Goal: Information Seeking & Learning: Learn about a topic

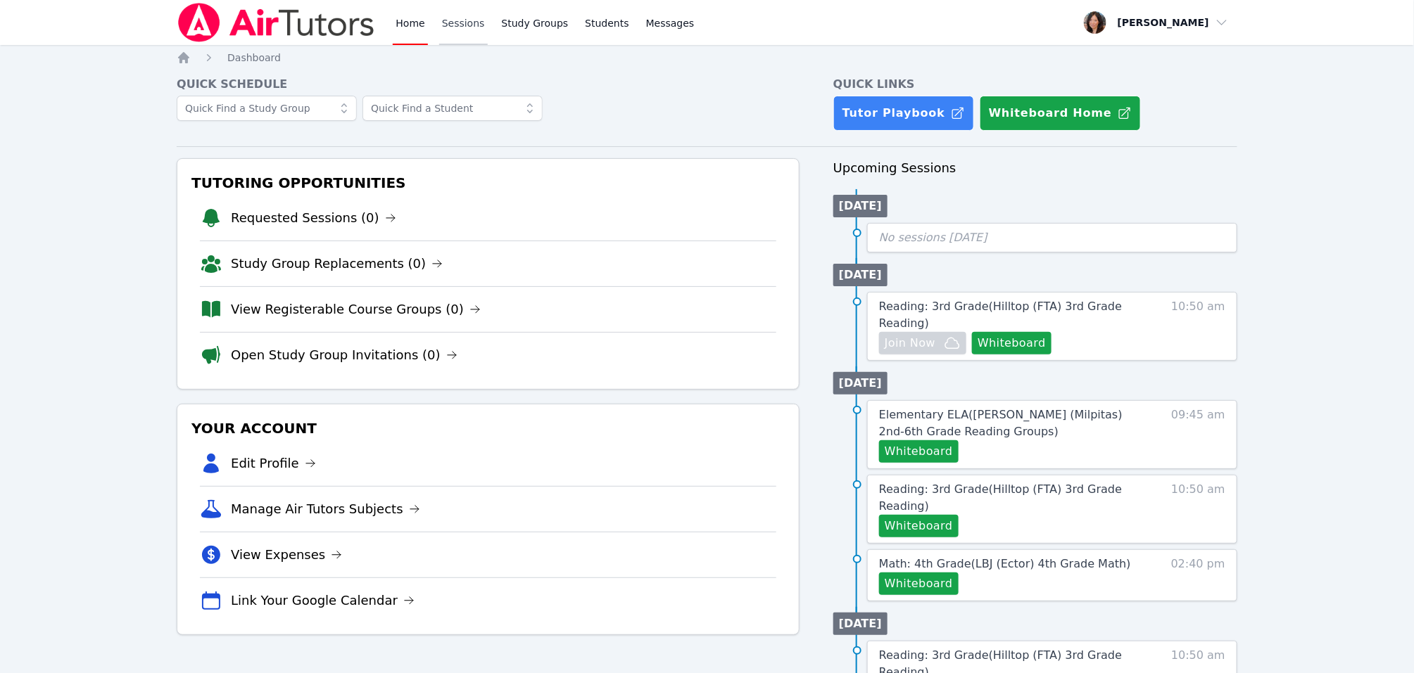
click at [462, 18] on link "Sessions" at bounding box center [463, 22] width 49 height 45
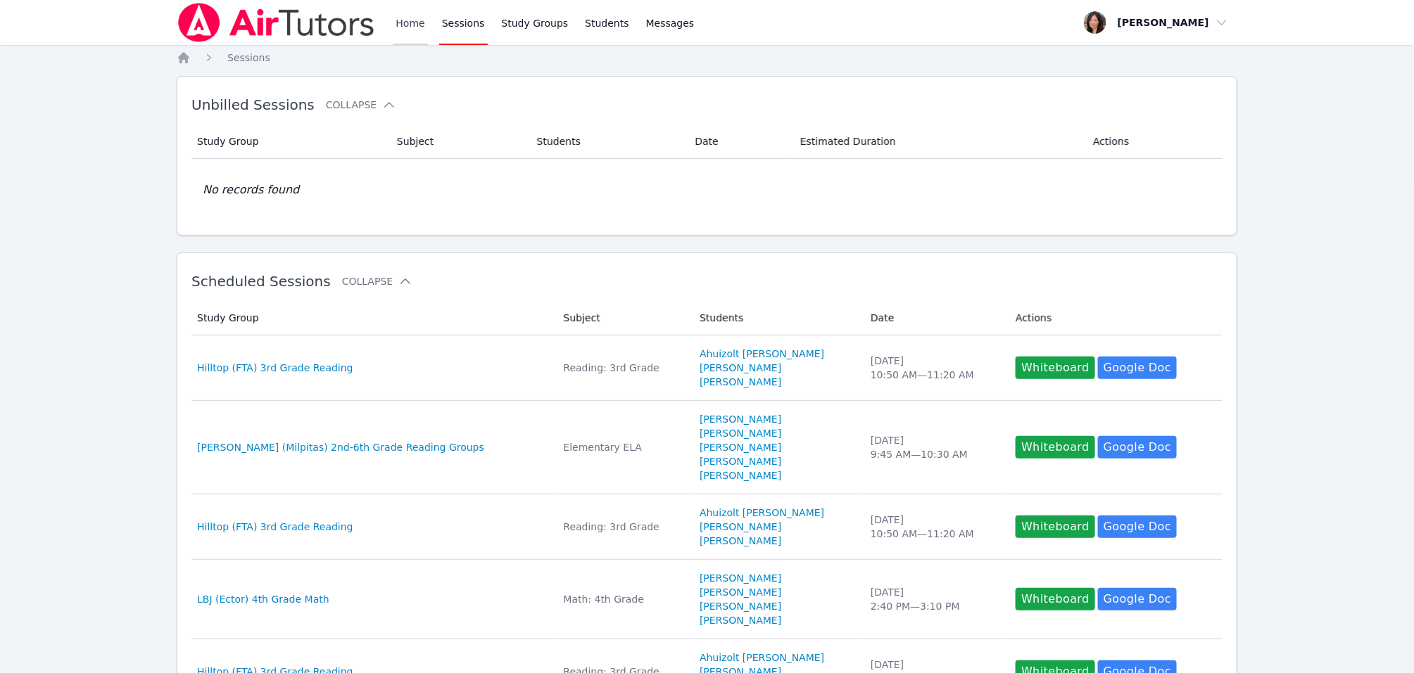
click at [399, 18] on link "Home" at bounding box center [410, 22] width 34 height 45
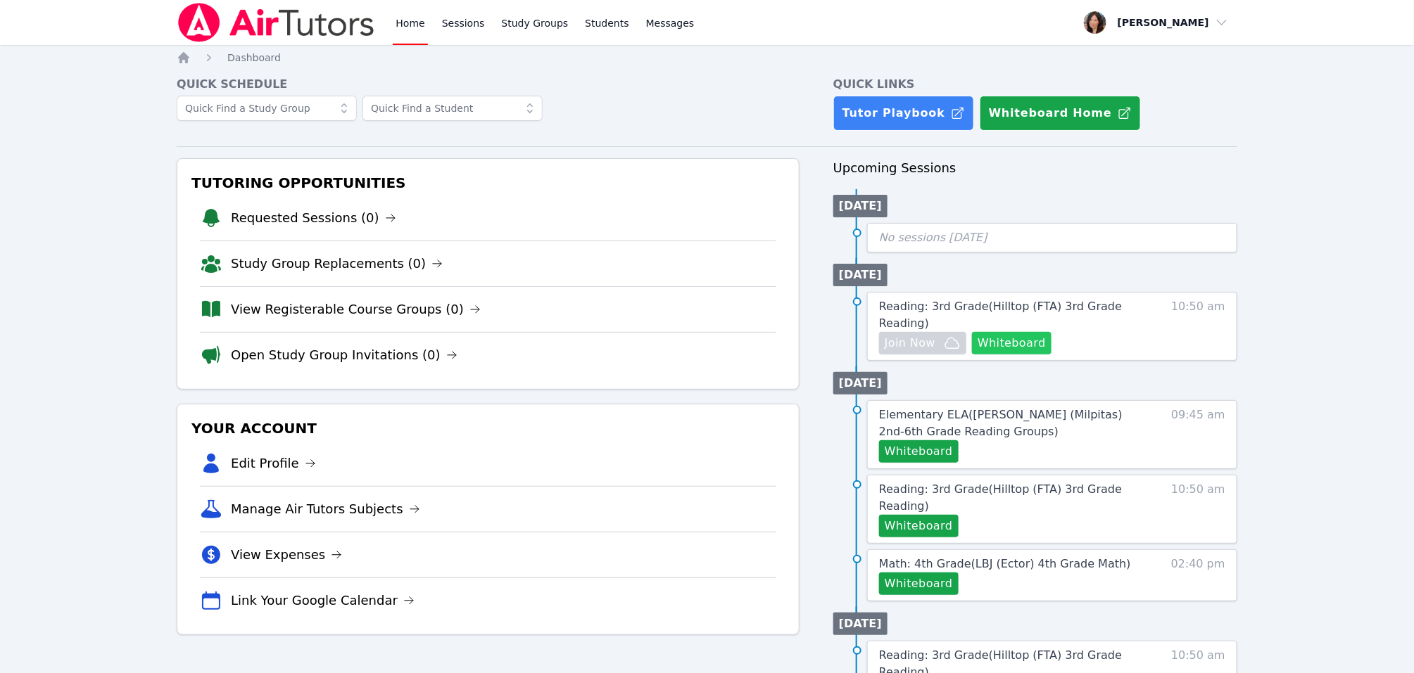
click at [1037, 344] on button "Whiteboard" at bounding box center [1012, 343] width 80 height 23
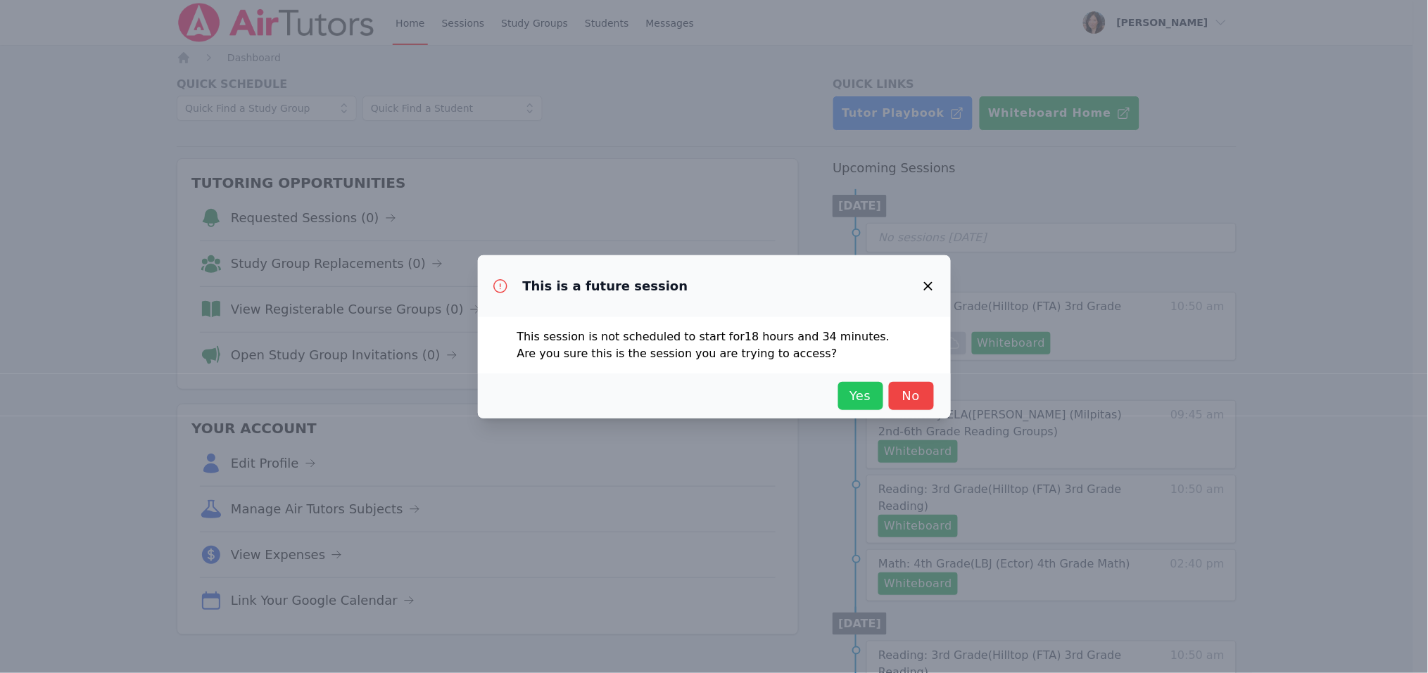
click at [868, 397] on span "Yes" at bounding box center [860, 396] width 31 height 20
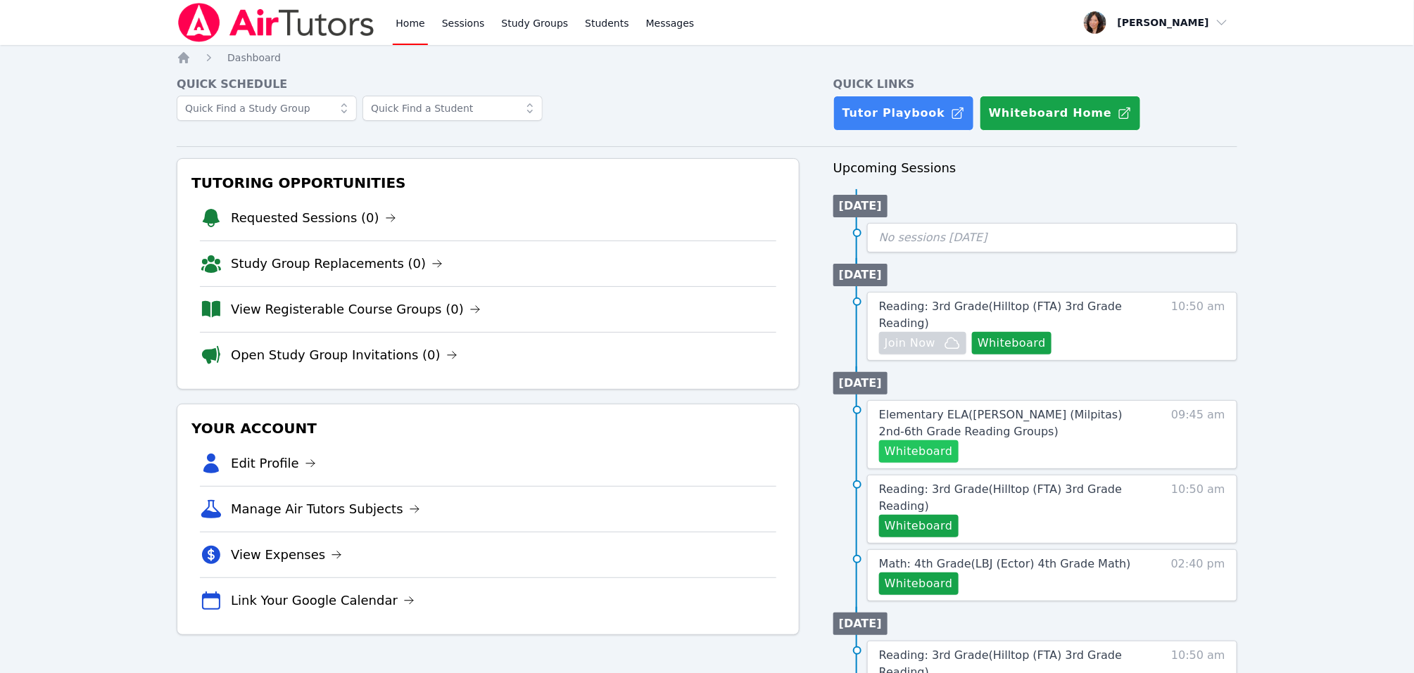
click at [915, 460] on button "Whiteboard" at bounding box center [919, 452] width 80 height 23
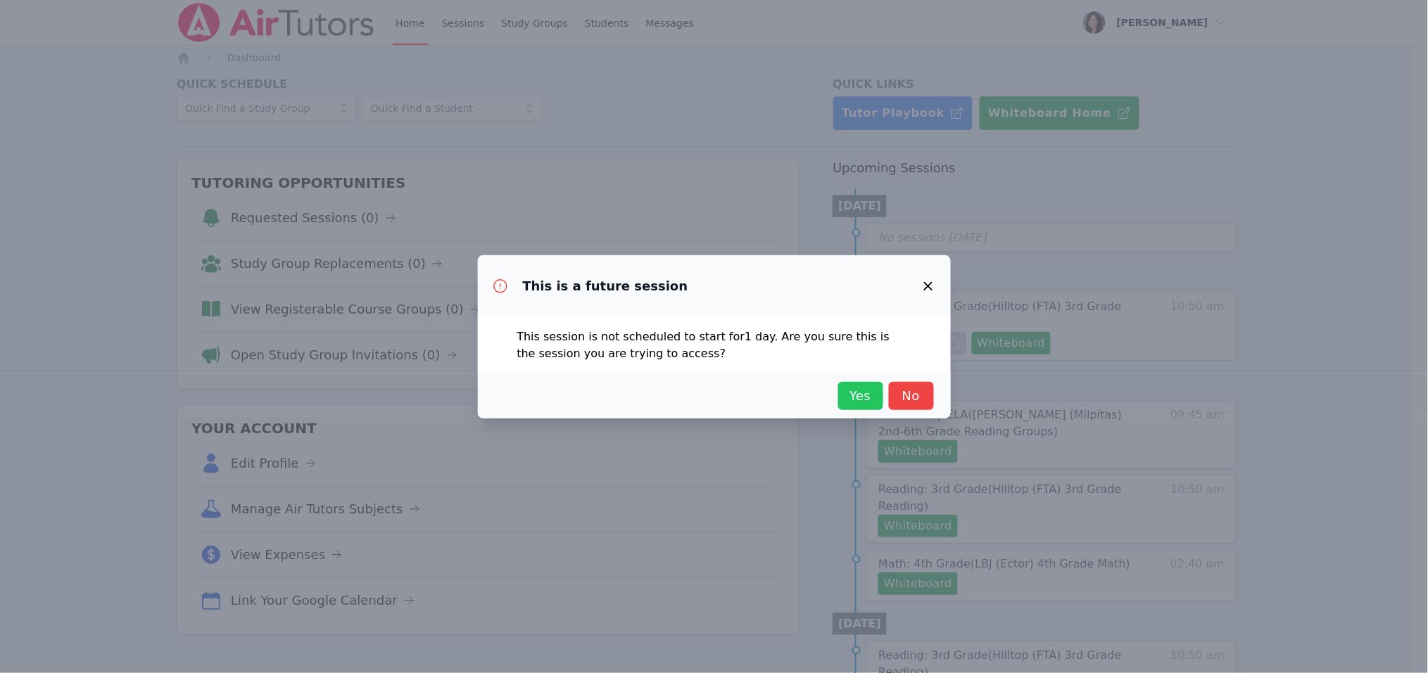
click at [869, 407] on button "Yes" at bounding box center [860, 396] width 45 height 28
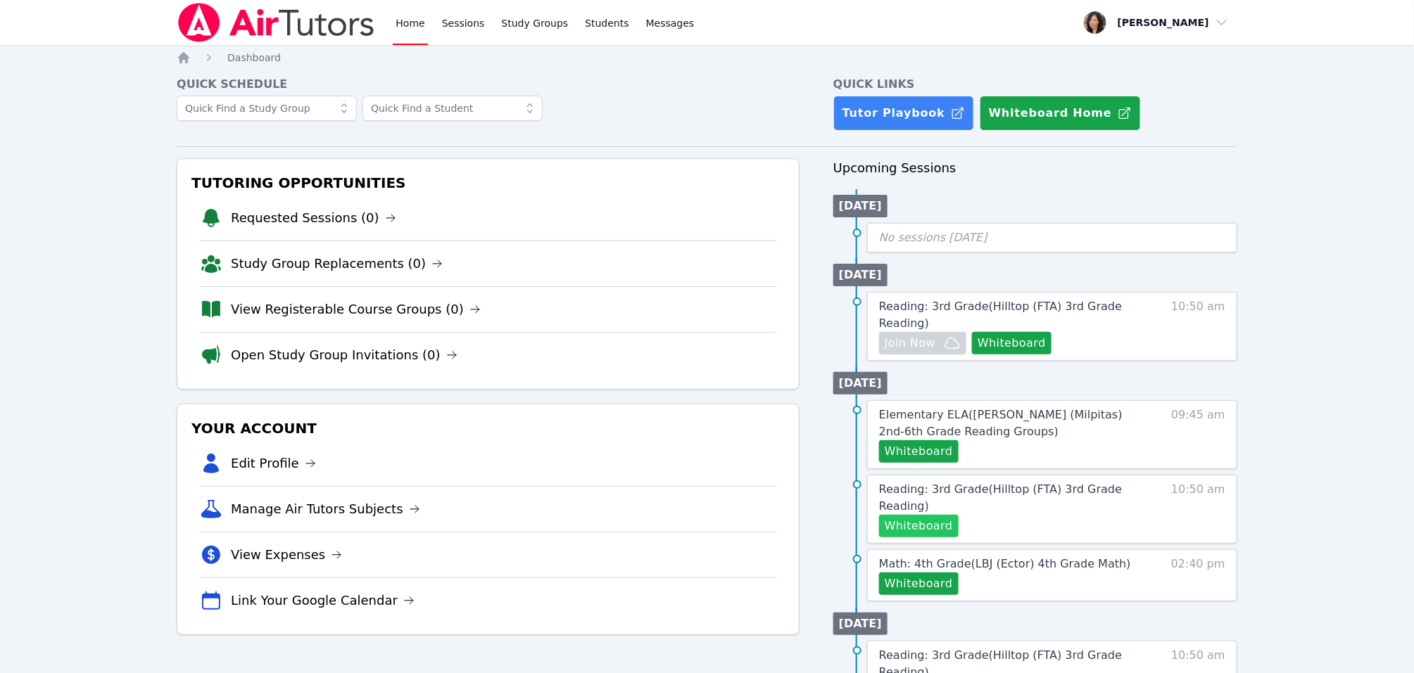
click at [915, 525] on button "Whiteboard" at bounding box center [919, 526] width 80 height 23
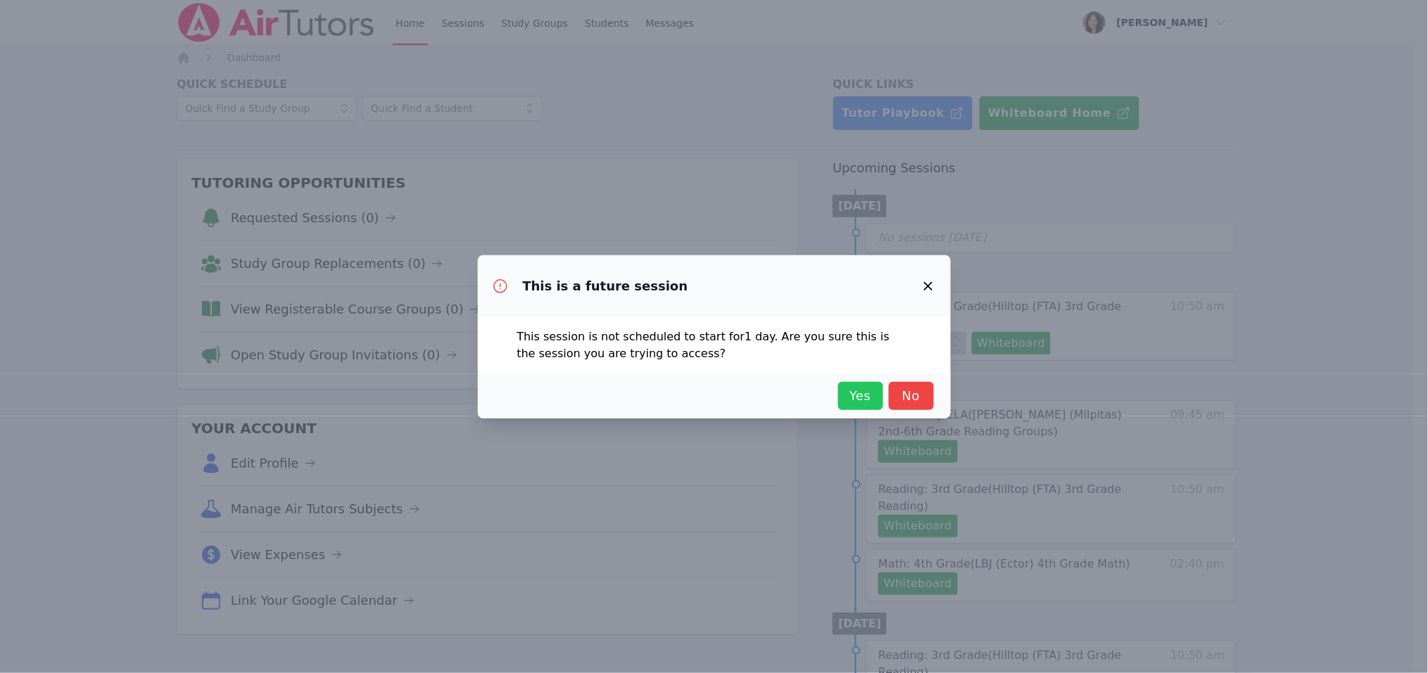
click at [854, 394] on span "Yes" at bounding box center [860, 396] width 31 height 20
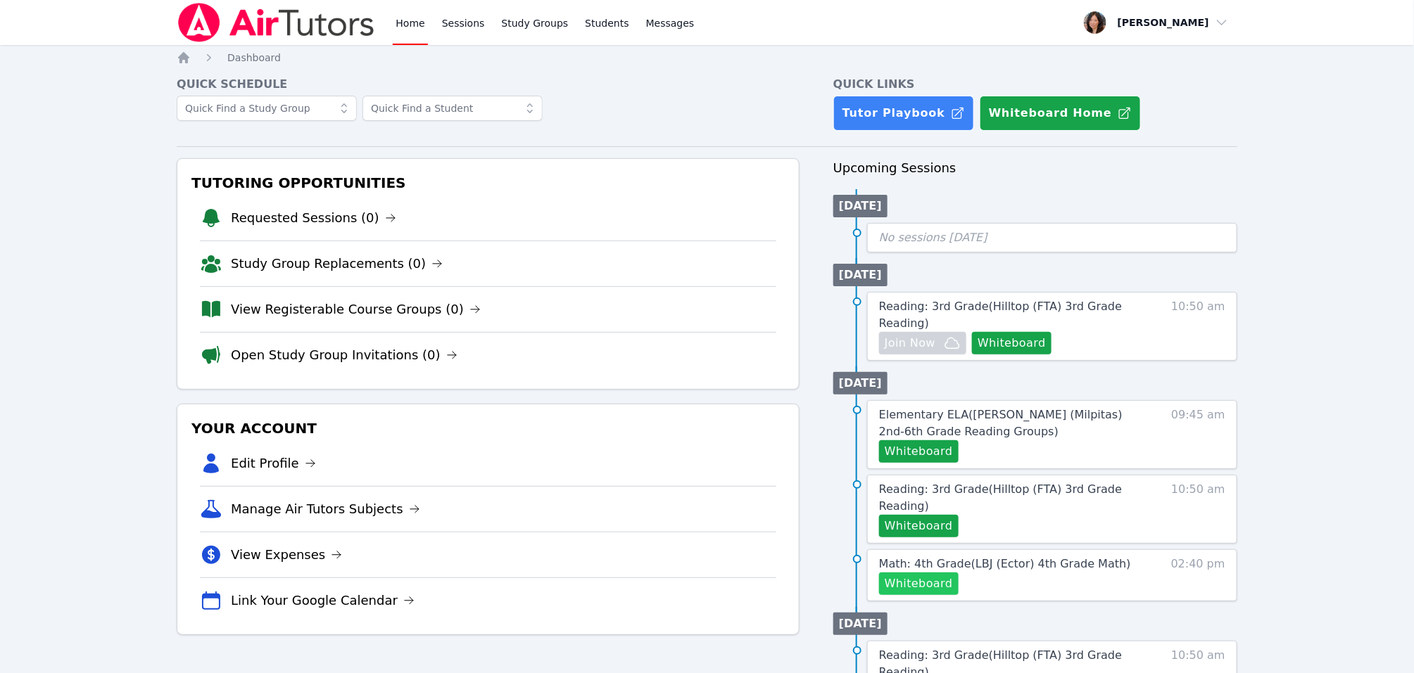
click at [926, 583] on button "Whiteboard" at bounding box center [919, 584] width 80 height 23
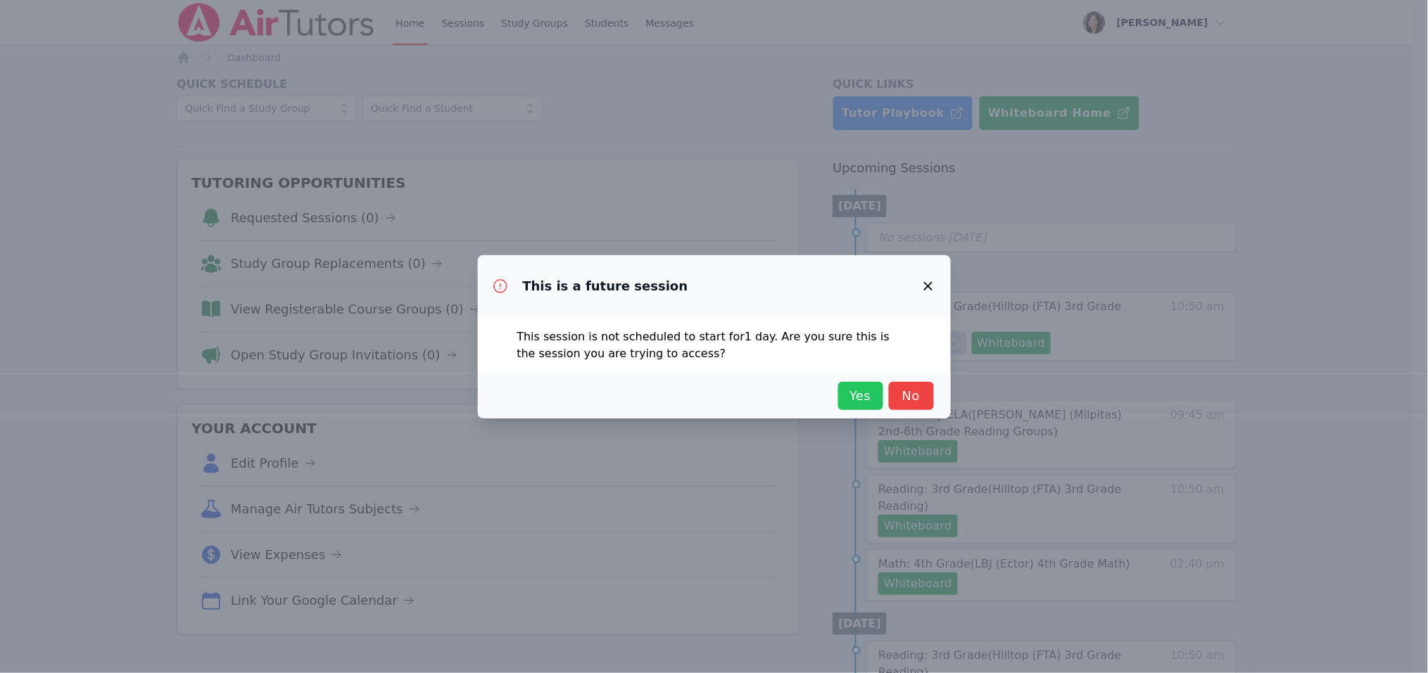
click at [862, 393] on span "Yes" at bounding box center [860, 396] width 31 height 20
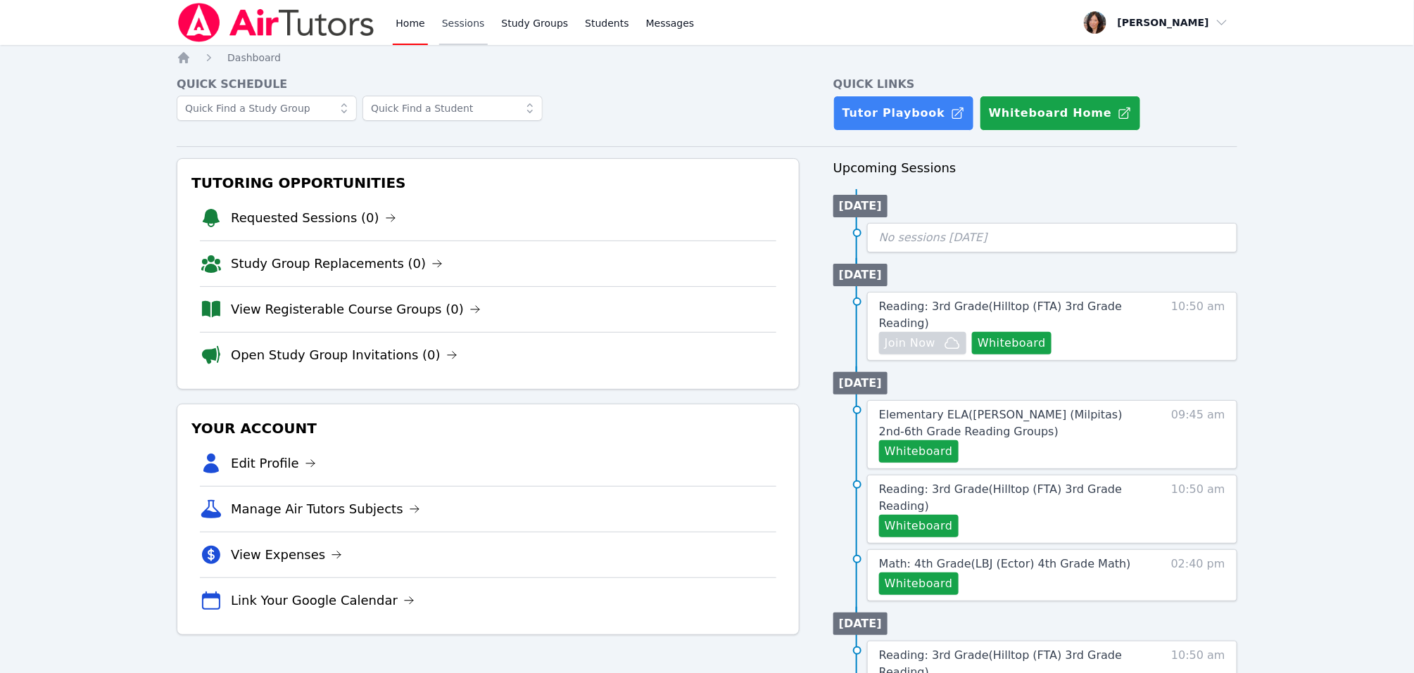
click at [454, 11] on link "Sessions" at bounding box center [463, 22] width 49 height 45
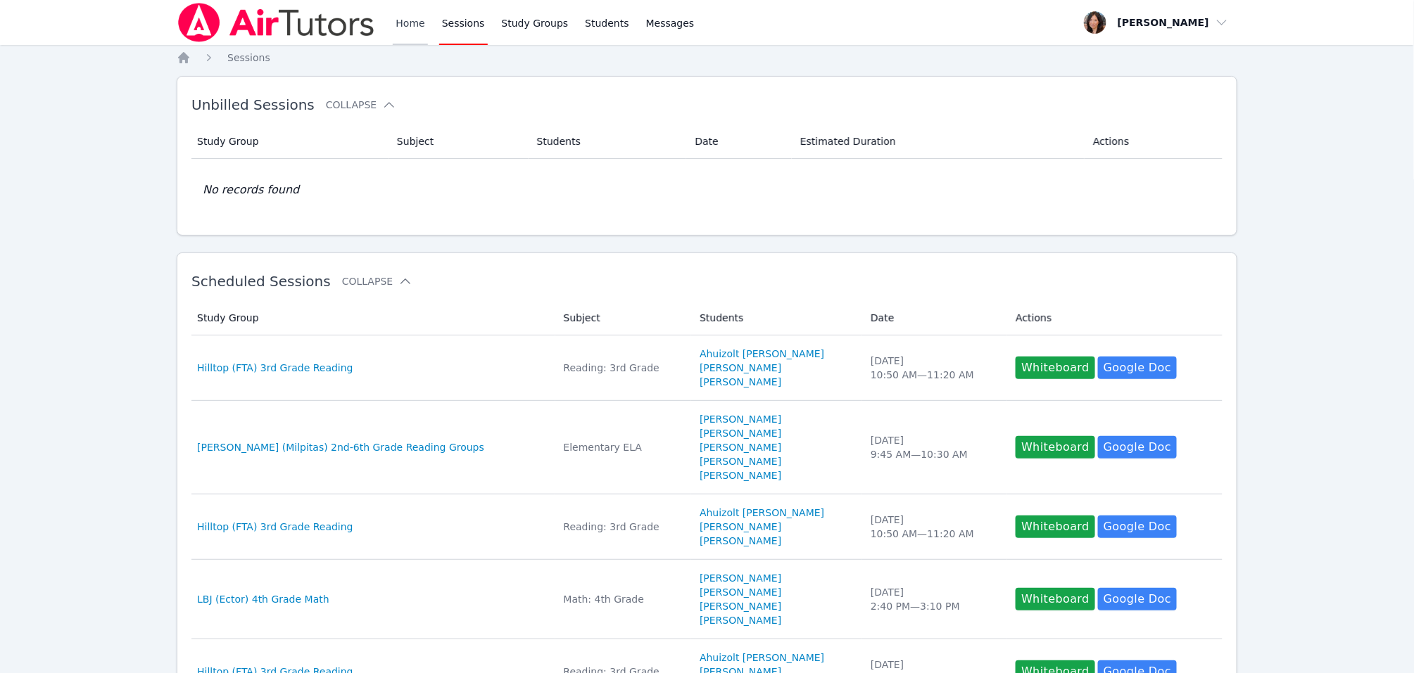
click at [404, 11] on link "Home" at bounding box center [410, 22] width 34 height 45
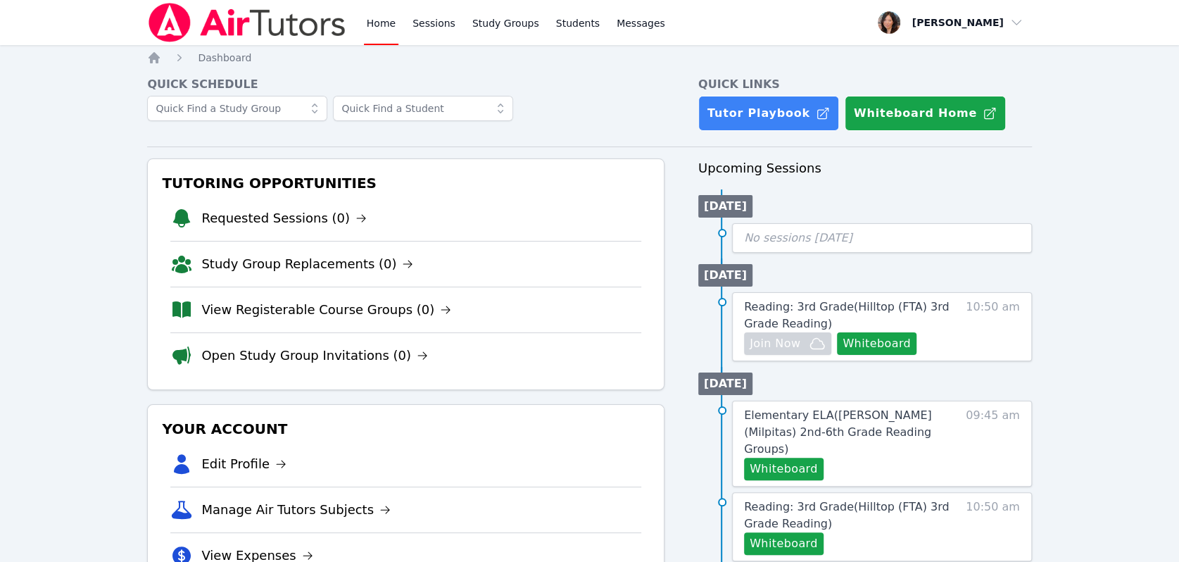
drag, startPoint x: 852, startPoint y: 6, endPoint x: 32, endPoint y: 272, distance: 861.9
click at [441, 28] on link "Sessions" at bounding box center [434, 22] width 49 height 45
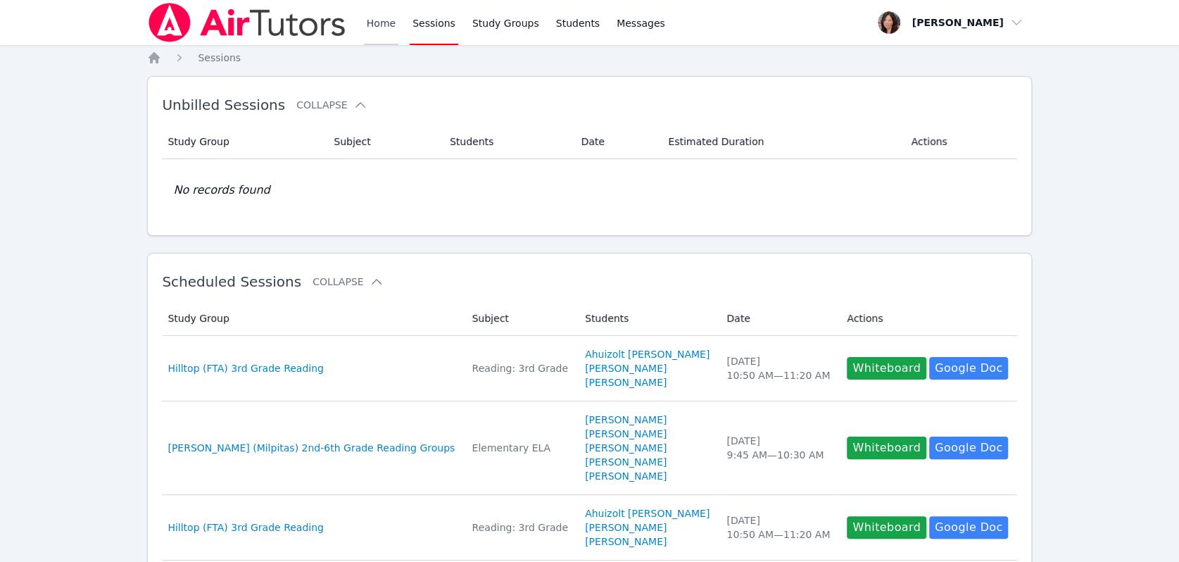
click at [368, 25] on link "Home" at bounding box center [381, 22] width 34 height 45
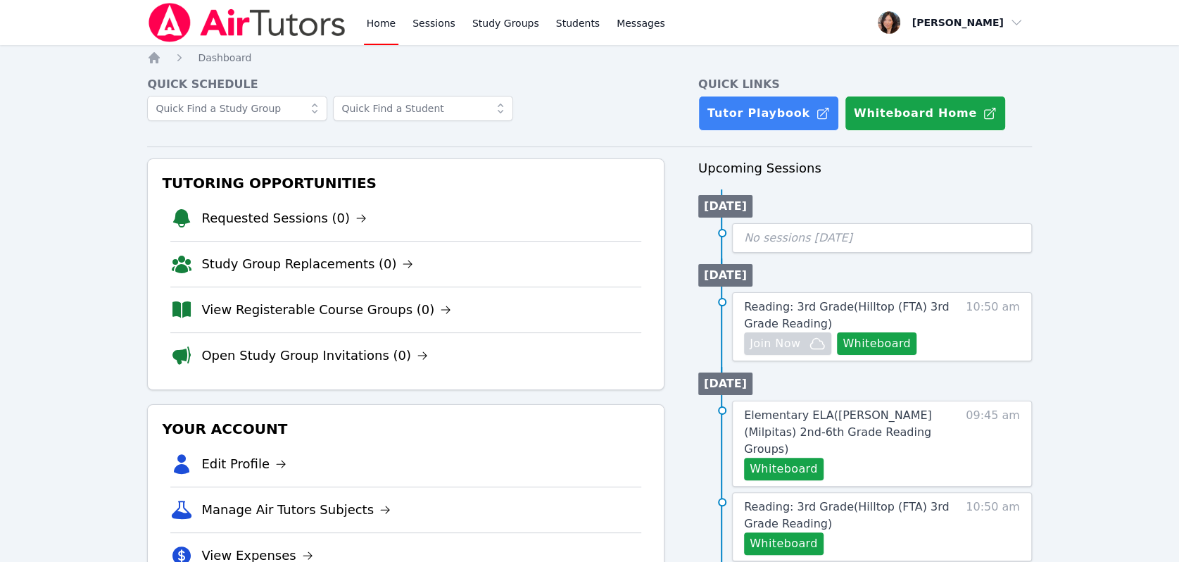
click at [368, 25] on link "Home" at bounding box center [381, 22] width 34 height 45
click at [264, 217] on link "Requested Sessions (0)" at bounding box center [283, 218] width 165 height 20
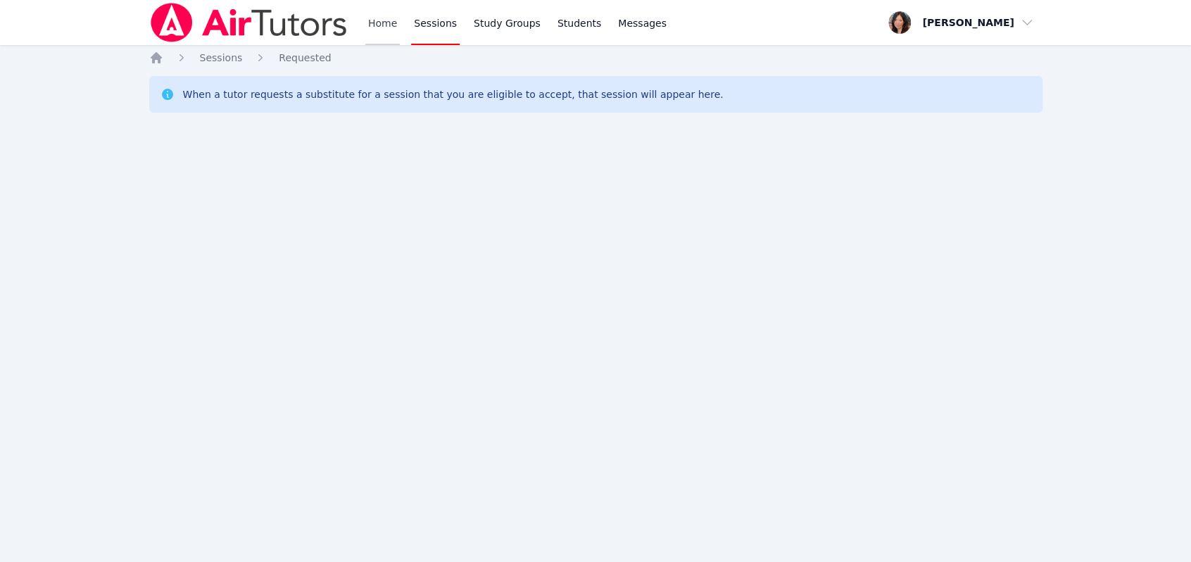
click at [391, 24] on link "Home" at bounding box center [382, 22] width 34 height 45
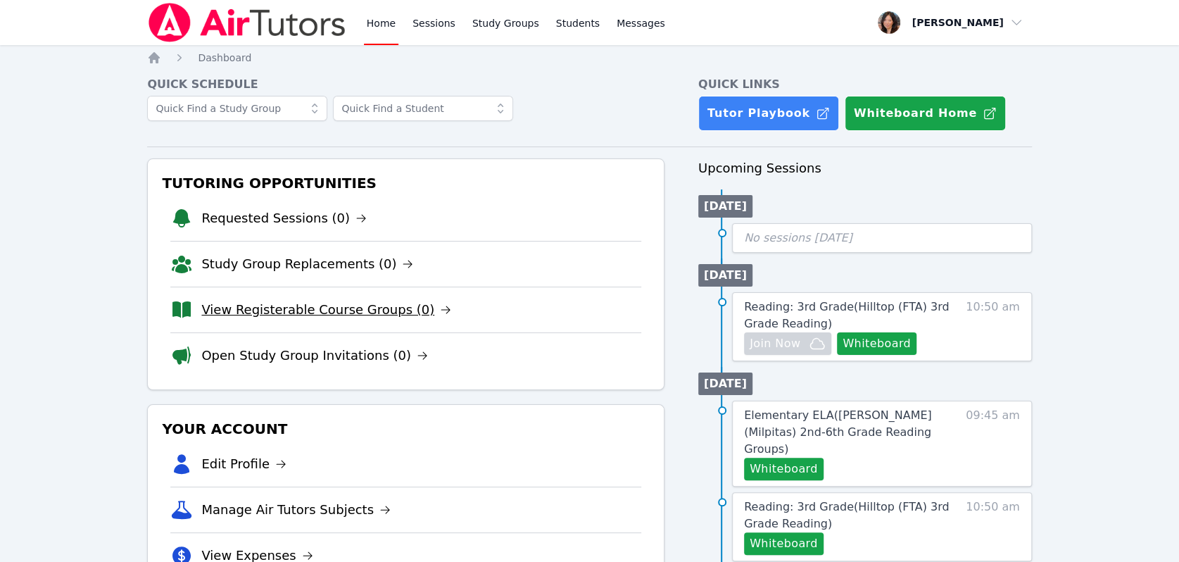
click at [332, 317] on link "View Registerable Course Groups (0)" at bounding box center [326, 310] width 250 height 20
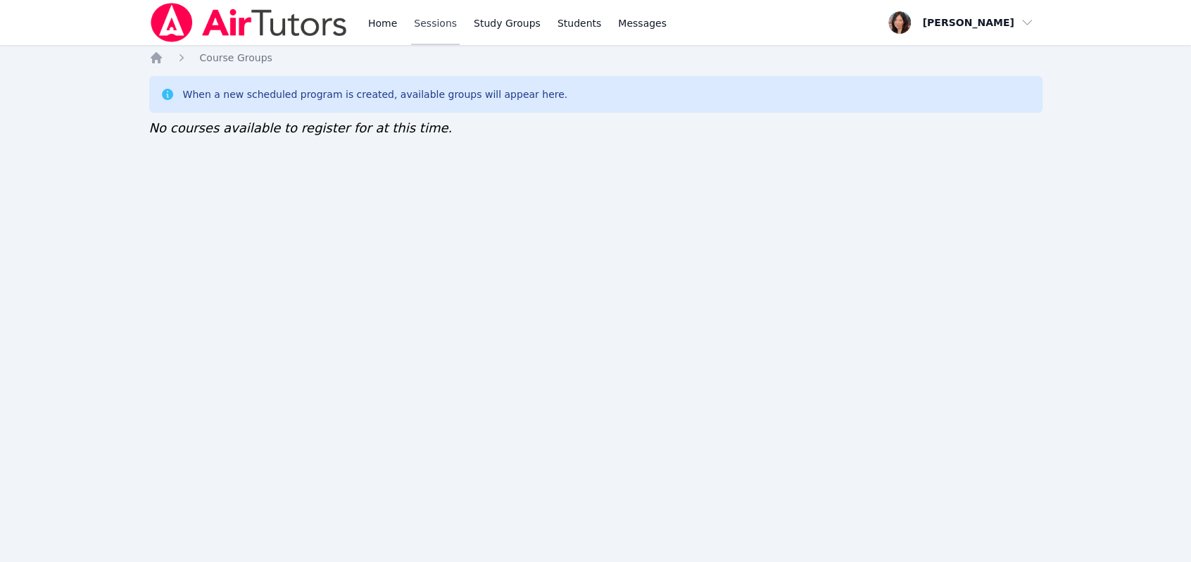
click at [425, 23] on link "Sessions" at bounding box center [435, 22] width 49 height 45
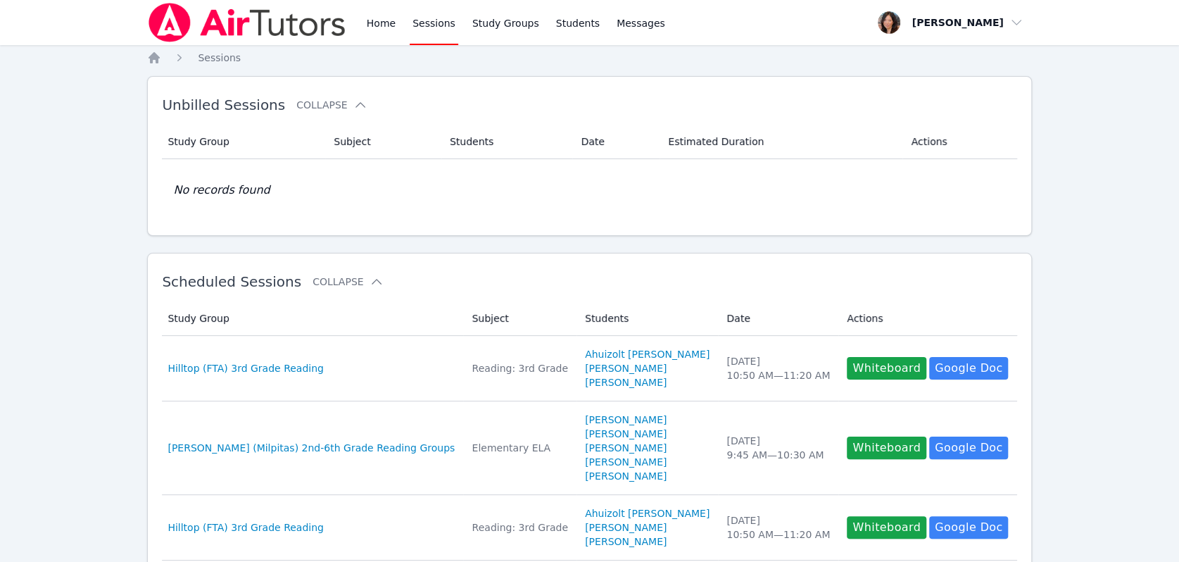
click at [383, 23] on link "Home" at bounding box center [381, 22] width 34 height 45
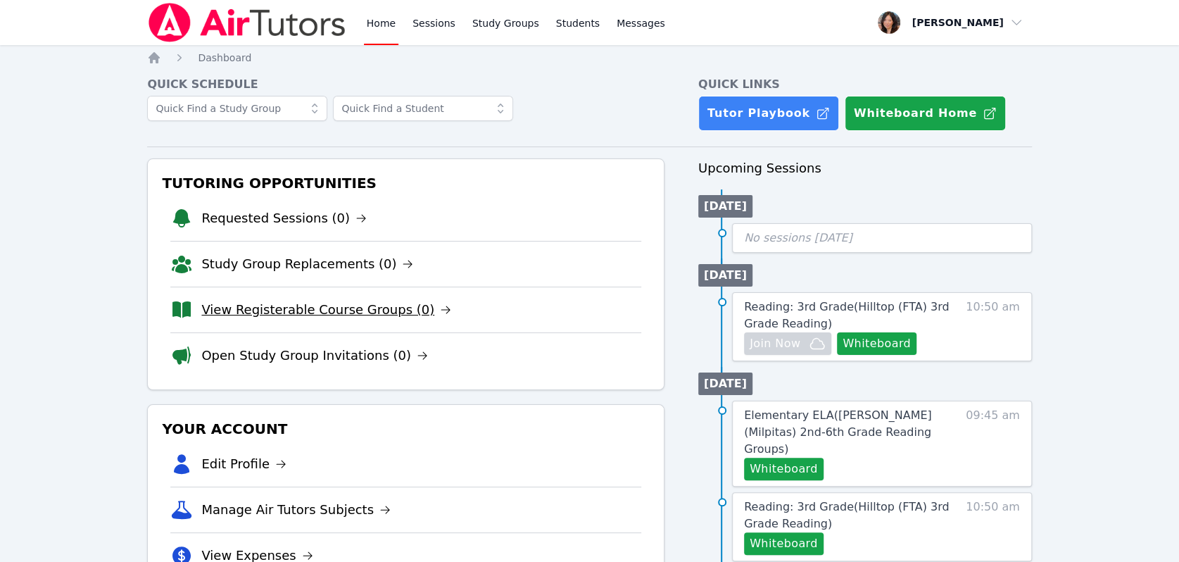
click at [354, 309] on link "View Registerable Course Groups (0)" at bounding box center [326, 310] width 250 height 20
